Goal: Information Seeking & Learning: Understand process/instructions

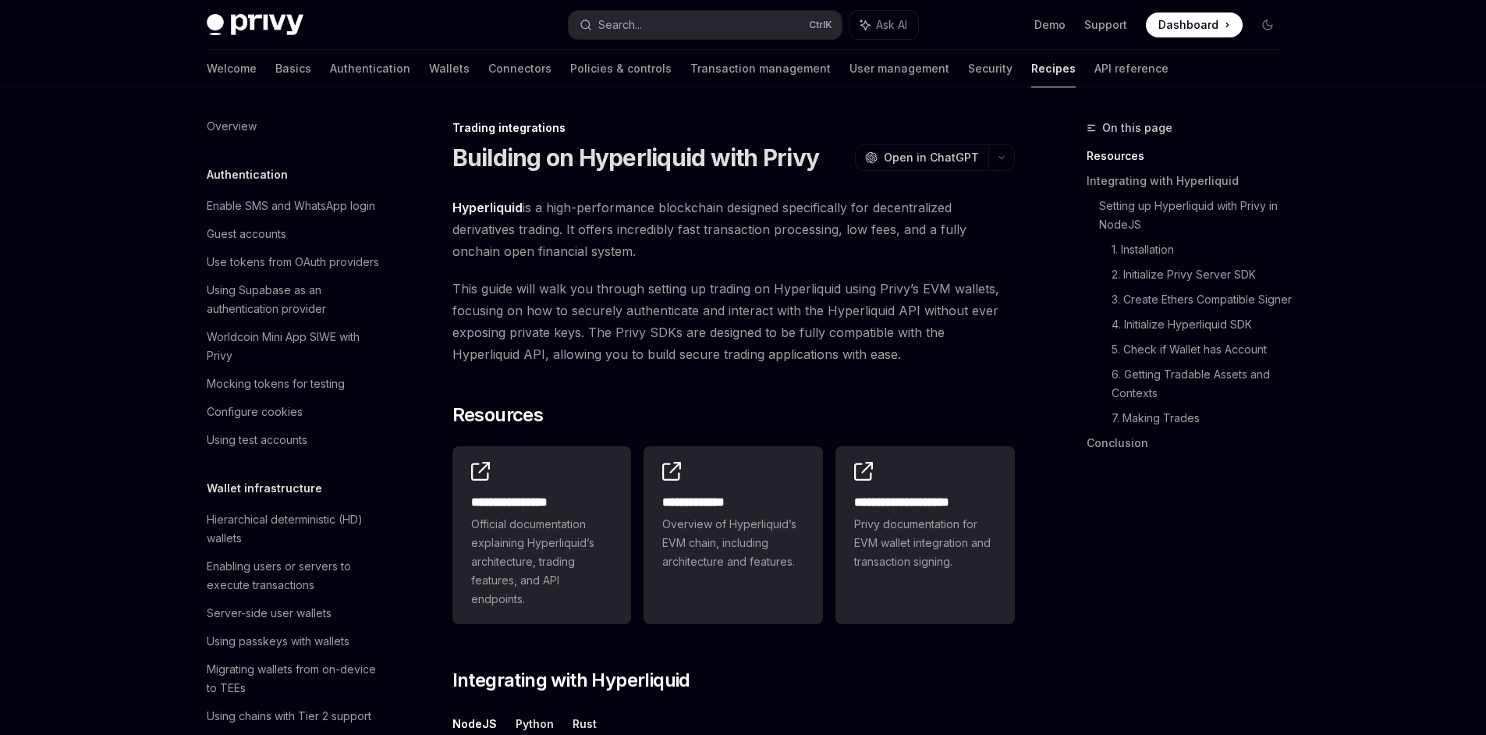
scroll to position [1489, 0]
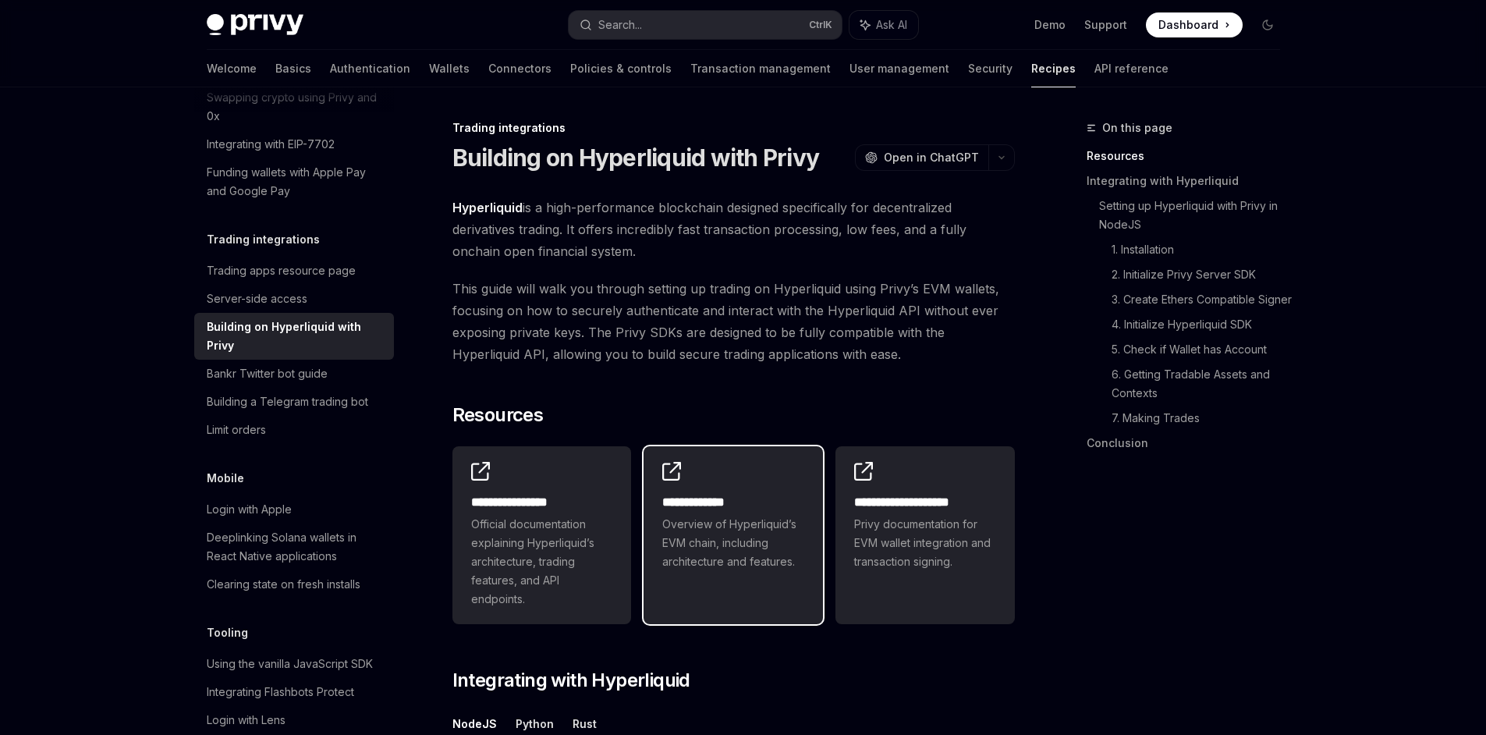
click at [730, 521] on span "Overview of Hyperliquid’s EVM chain, including architecture and features." at bounding box center [733, 543] width 142 height 56
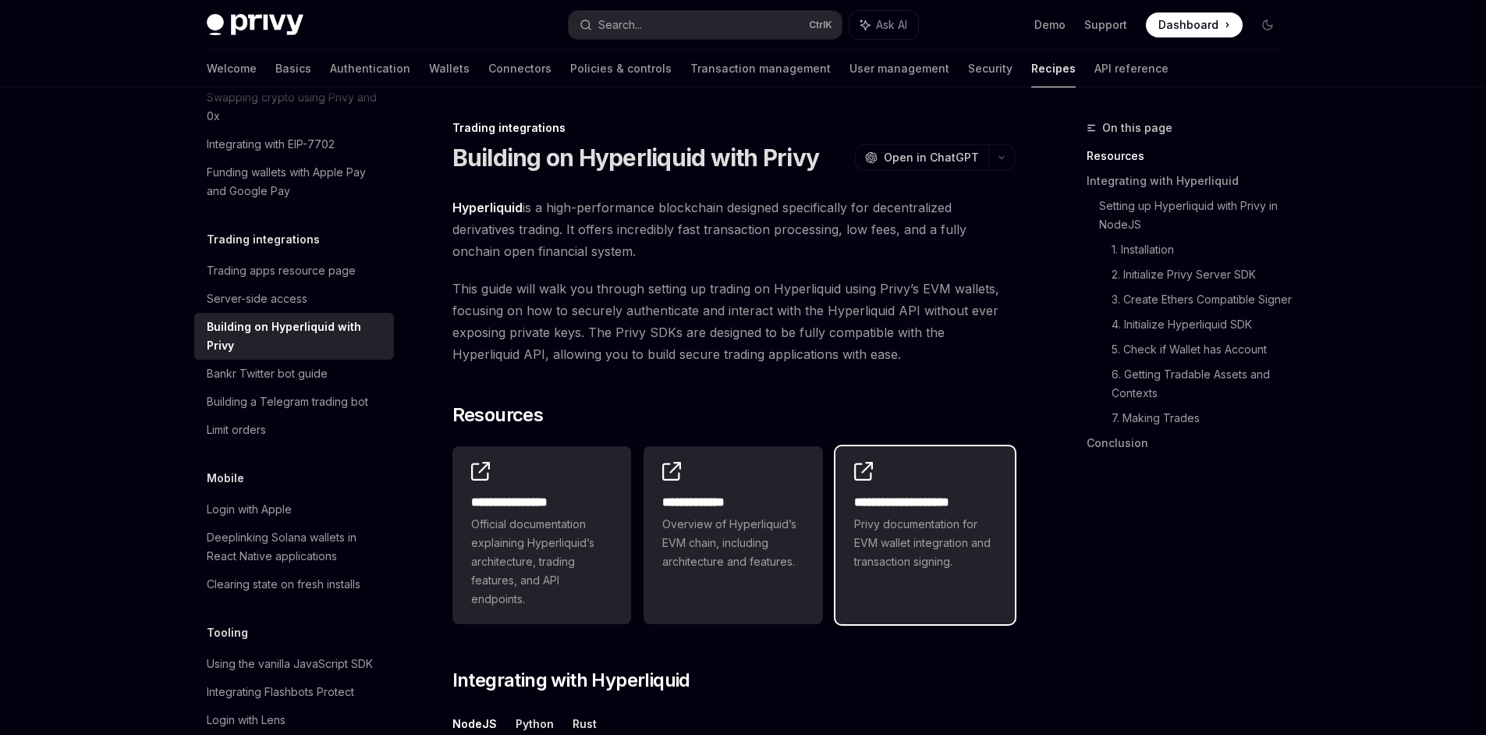
click at [944, 556] on span "Privy documentation for EVM wallet integration and transaction signing." at bounding box center [925, 543] width 142 height 56
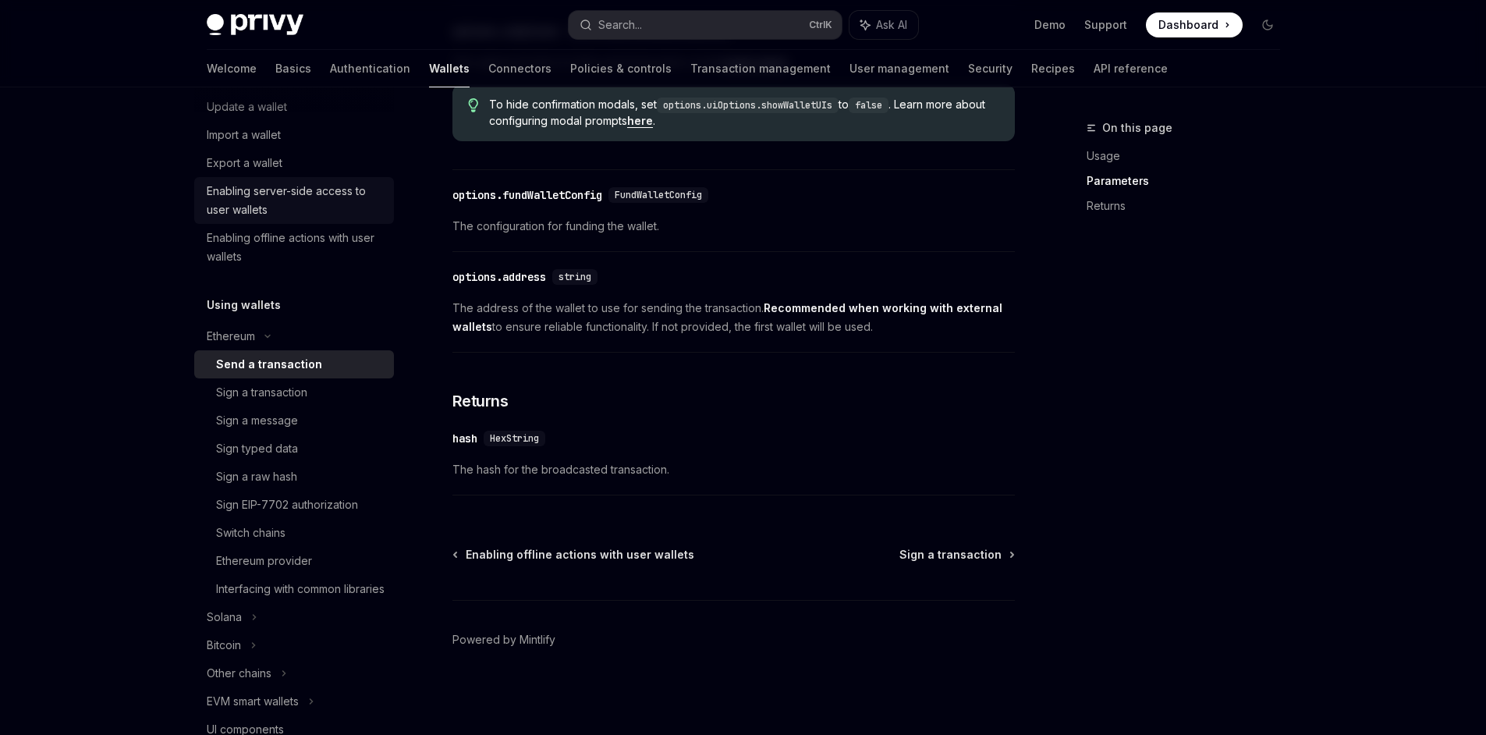
scroll to position [144, 0]
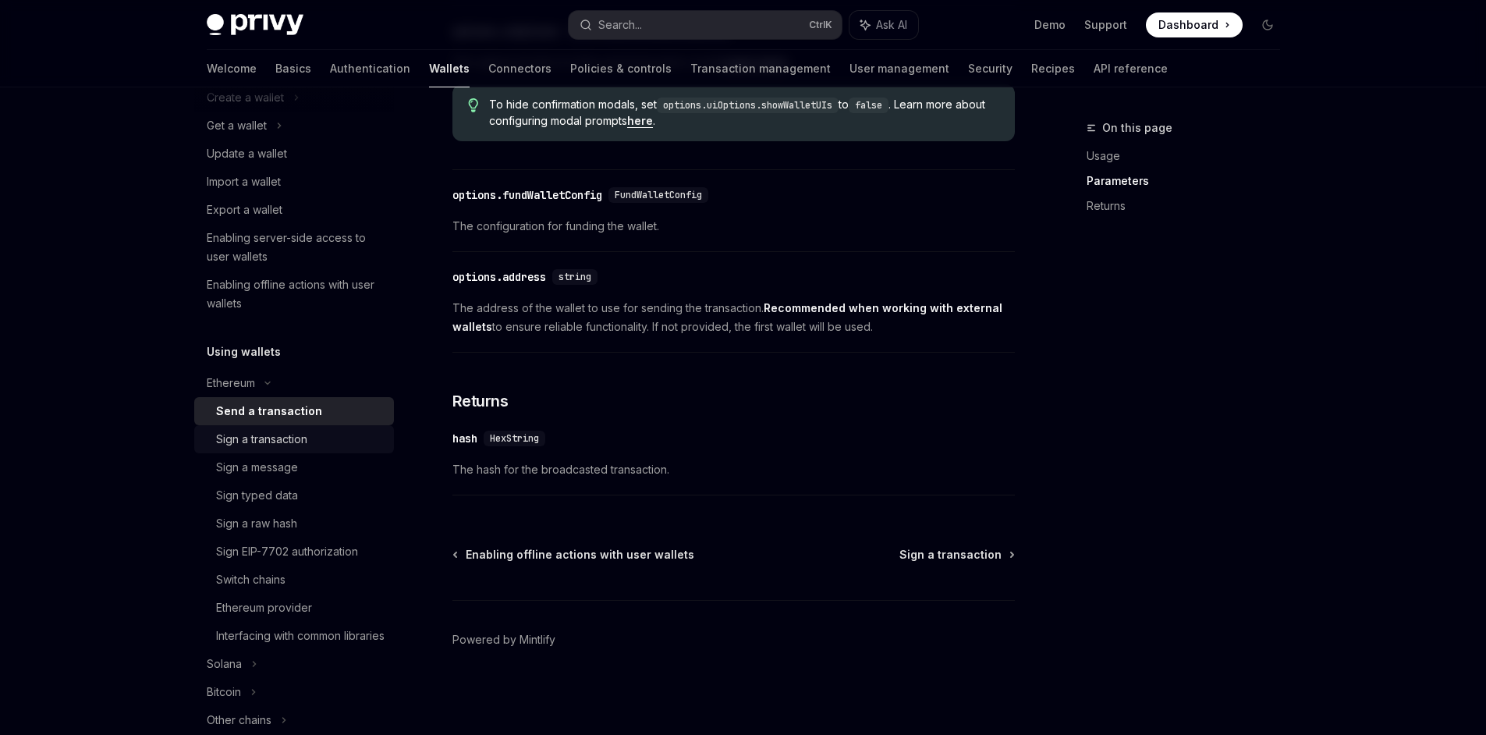
click at [281, 440] on div "Sign a transaction" at bounding box center [261, 439] width 91 height 19
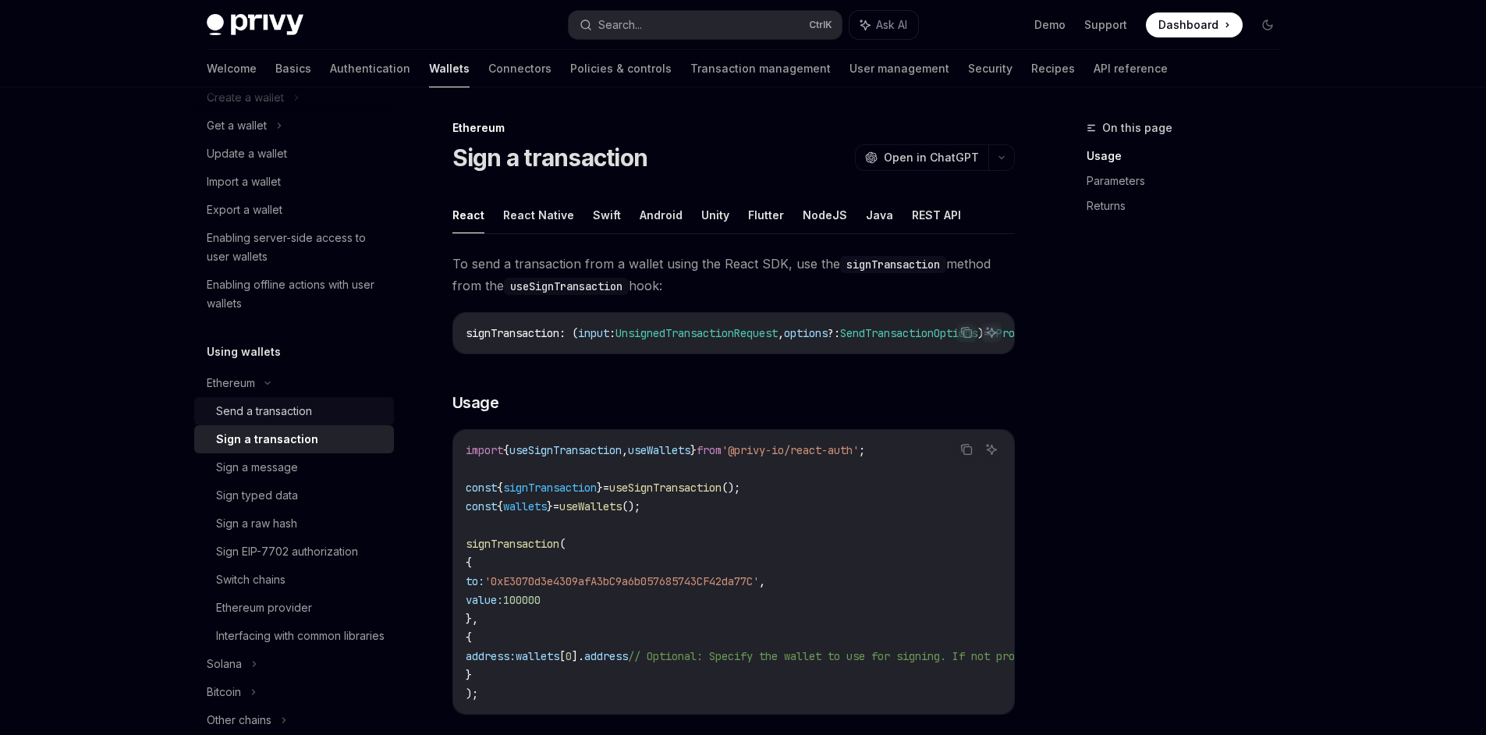
click at [281, 412] on div "Send a transaction" at bounding box center [264, 411] width 96 height 19
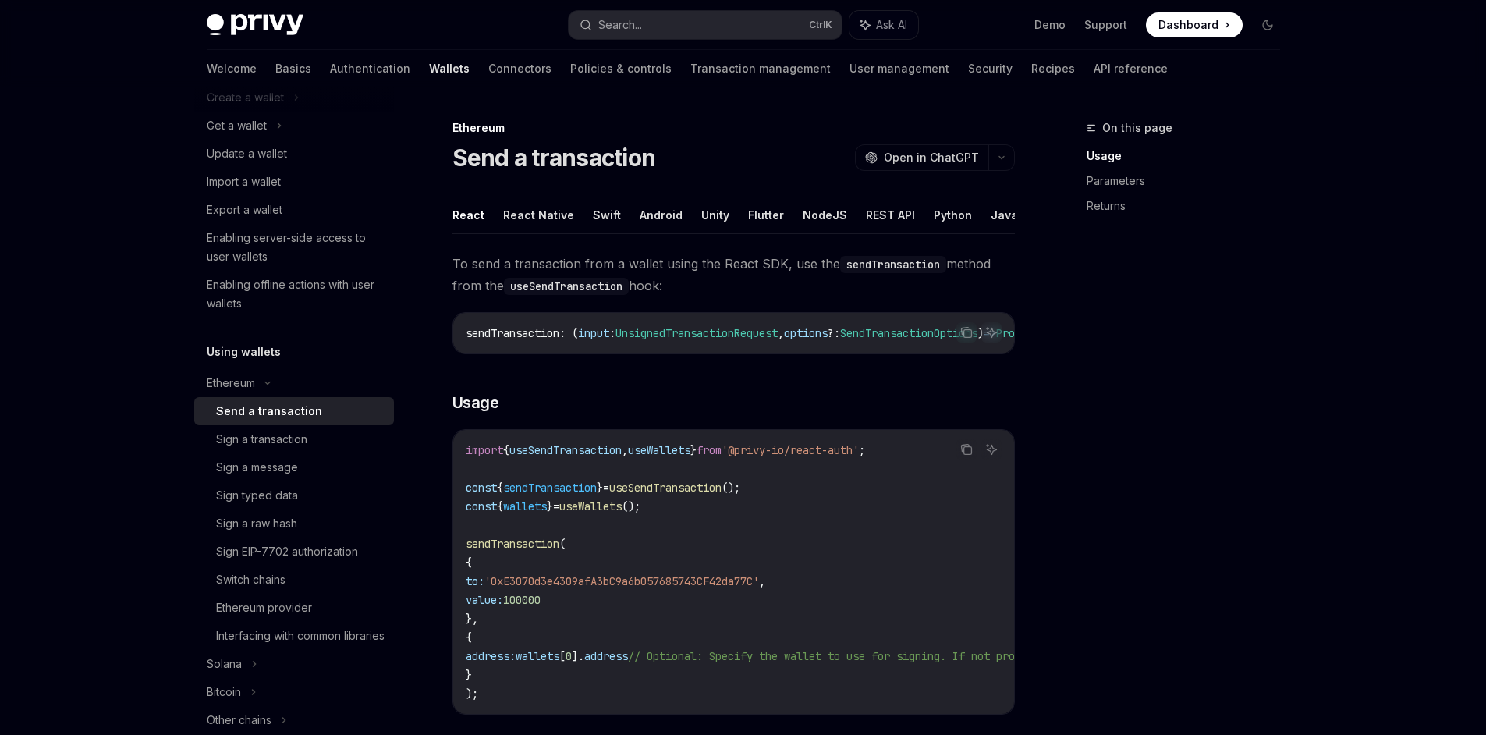
type textarea "*"
